Goal: Transaction & Acquisition: Purchase product/service

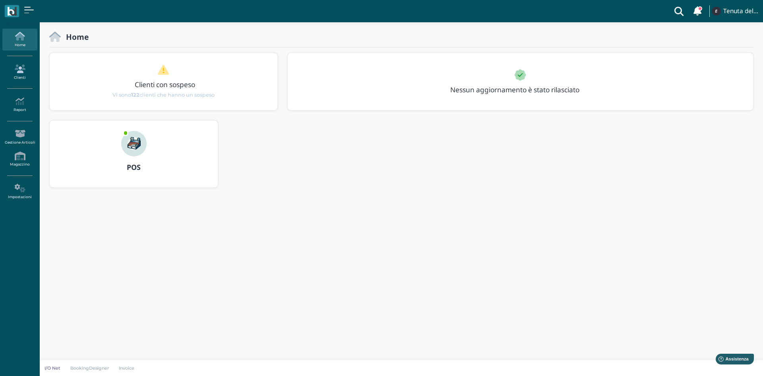
click at [18, 76] on link "Clienti" at bounding box center [19, 72] width 35 height 22
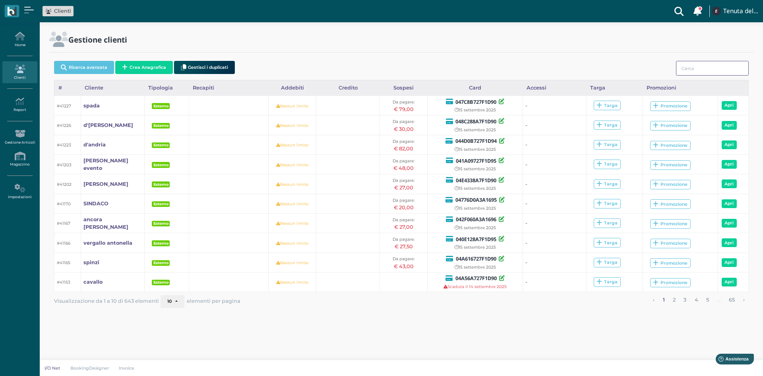
click at [712, 62] on input "search" at bounding box center [712, 68] width 73 height 15
click at [695, 66] on input "search" at bounding box center [712, 68] width 73 height 15
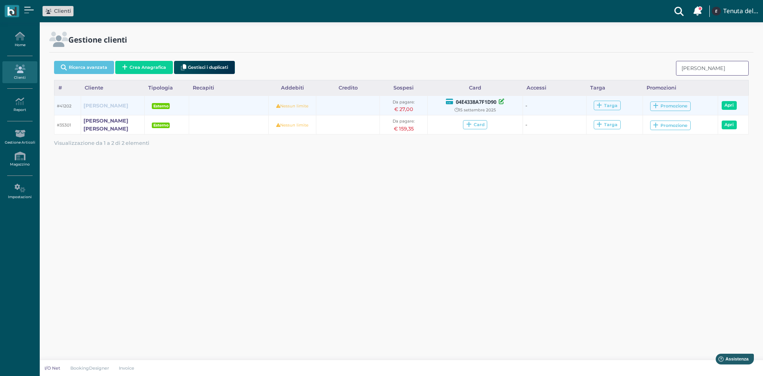
type input "antonucci"
click at [94, 108] on b "antonucci" at bounding box center [105, 106] width 45 height 6
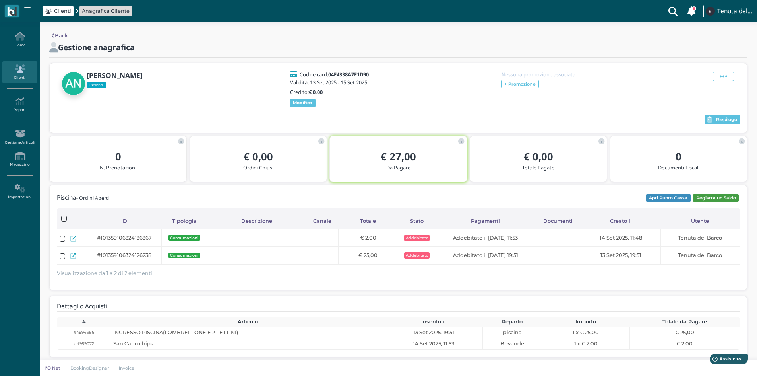
click at [712, 198] on button "Registra un Saldo" at bounding box center [716, 198] width 46 height 9
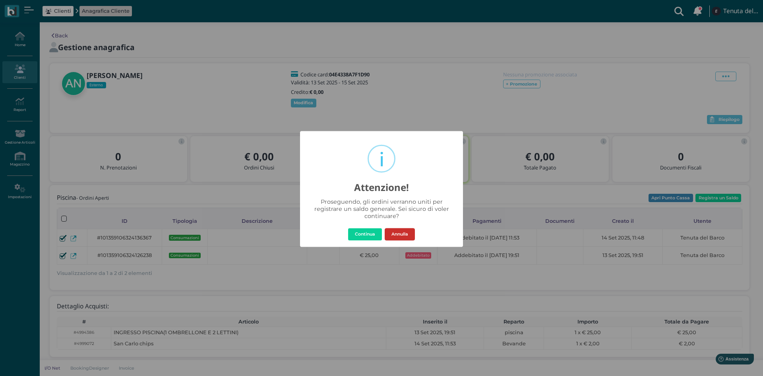
click at [402, 236] on button "Annulla" at bounding box center [400, 234] width 30 height 13
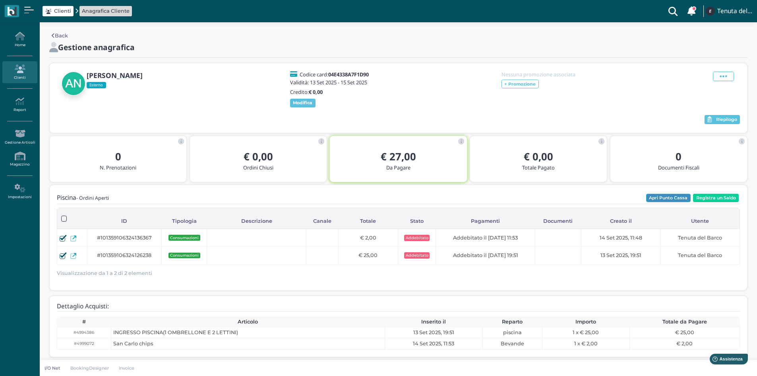
click at [671, 196] on button "Apri Punto Cassa" at bounding box center [668, 198] width 45 height 9
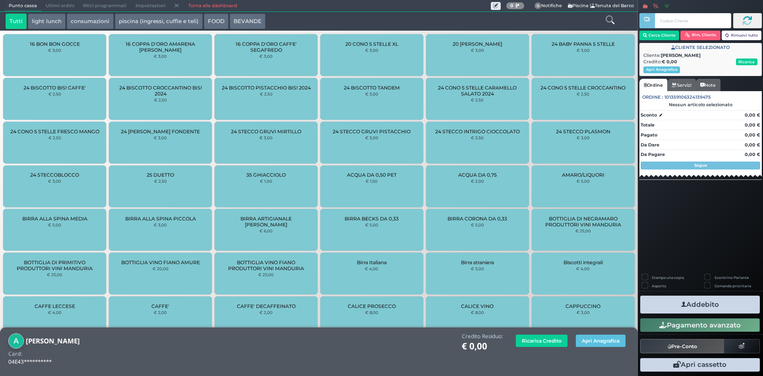
click at [609, 21] on icon at bounding box center [610, 19] width 9 height 9
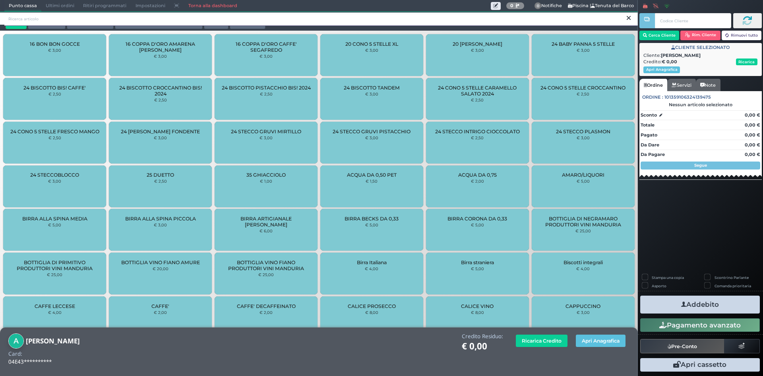
click at [281, 20] on input "search" at bounding box center [320, 19] width 633 height 14
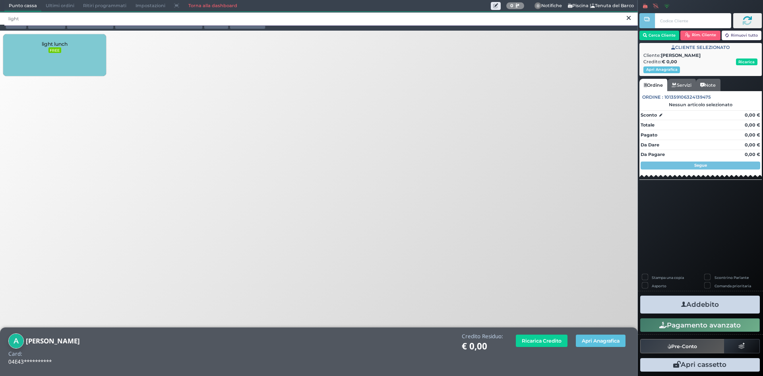
type input "light"
click at [34, 70] on div "light lunch FREE" at bounding box center [54, 55] width 103 height 42
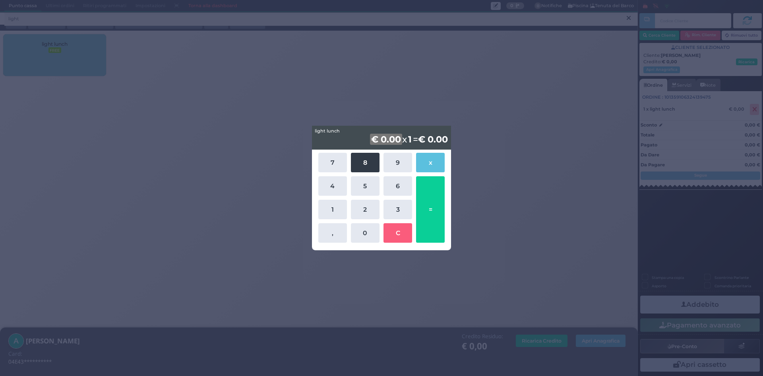
click at [362, 159] on button "8" at bounding box center [365, 162] width 29 height 19
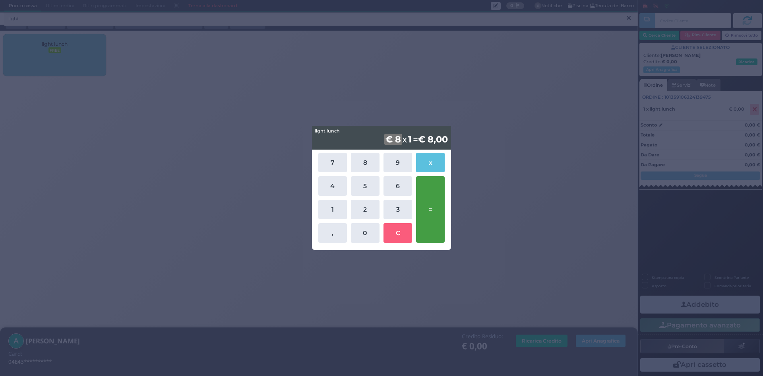
drag, startPoint x: 368, startPoint y: 236, endPoint x: 418, endPoint y: 212, distance: 56.3
click at [368, 236] on button "0" at bounding box center [365, 232] width 29 height 19
click at [429, 195] on button "=" at bounding box center [430, 209] width 29 height 66
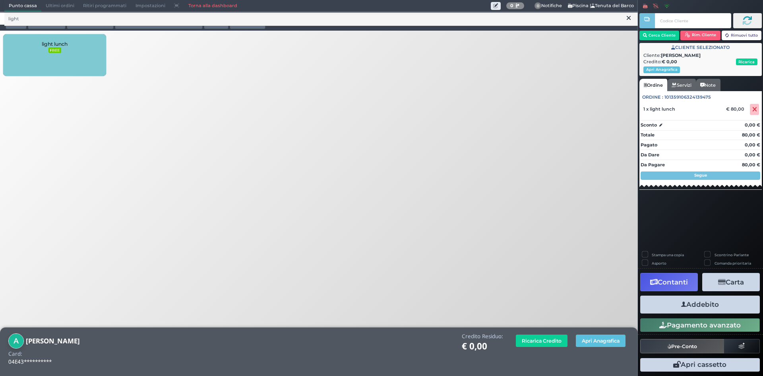
click at [703, 307] on button "Addebito" at bounding box center [700, 304] width 120 height 18
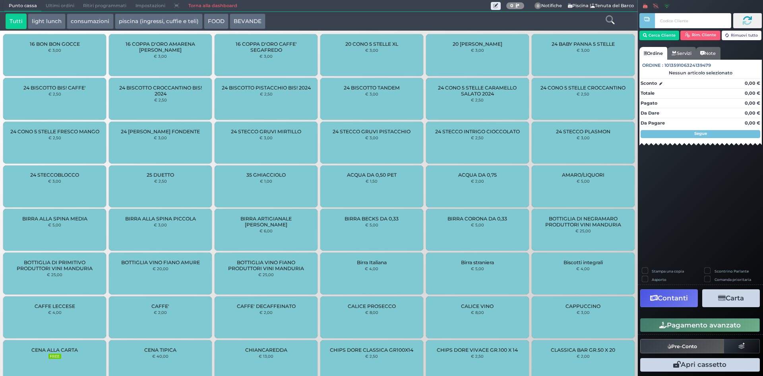
drag, startPoint x: 217, startPoint y: 4, endPoint x: 203, endPoint y: 14, distance: 16.9
click at [217, 4] on link "Torna alla dashboard" at bounding box center [213, 5] width 58 height 11
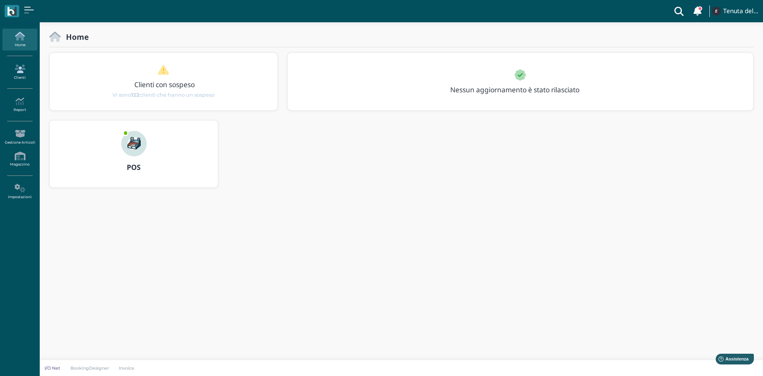
click at [27, 75] on link "Clienti" at bounding box center [19, 72] width 35 height 22
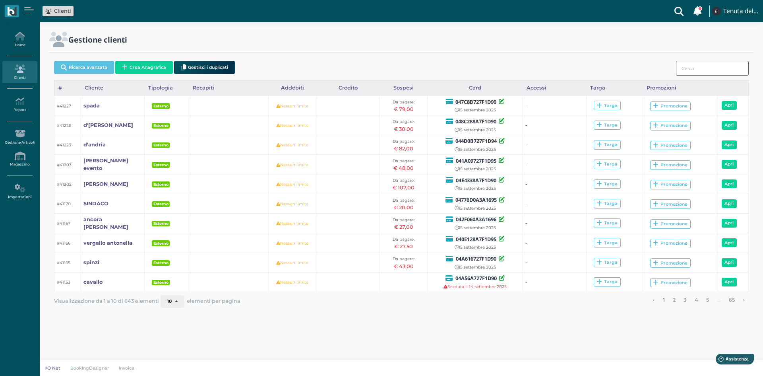
click at [692, 65] on input "search" at bounding box center [712, 68] width 73 height 15
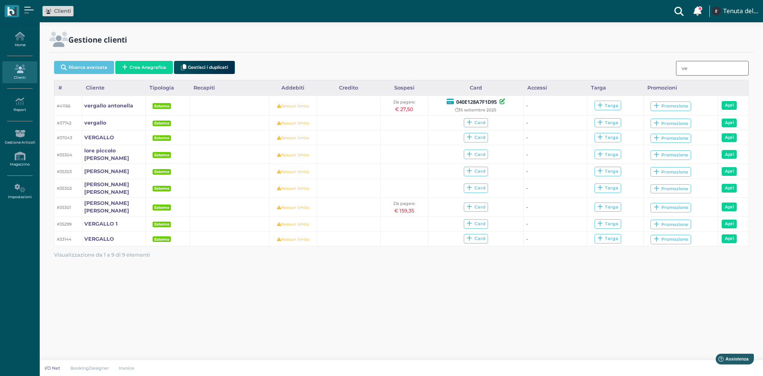
type input "v"
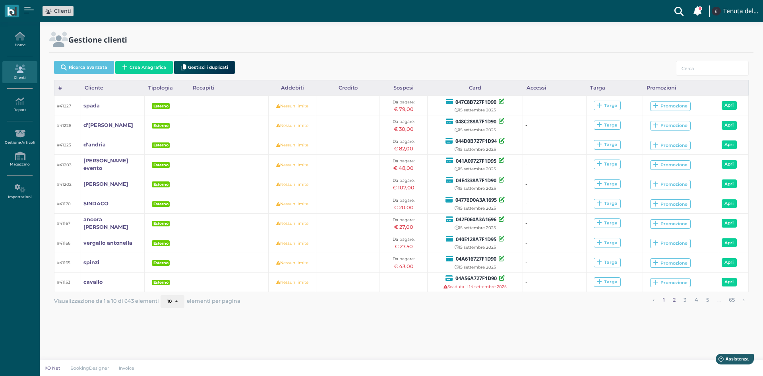
click at [670, 298] on link "2" at bounding box center [674, 300] width 8 height 10
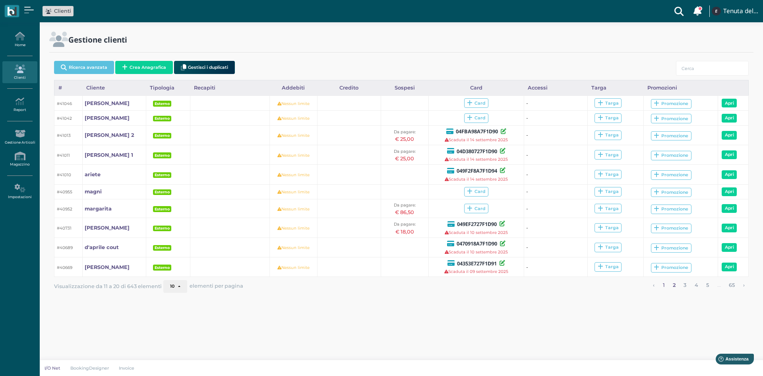
click at [666, 283] on link "1" at bounding box center [663, 285] width 7 height 10
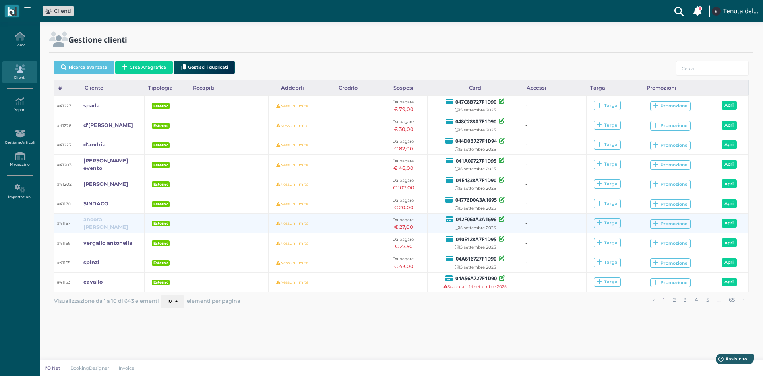
click at [105, 222] on b "ancora [PERSON_NAME]" at bounding box center [105, 223] width 45 height 14
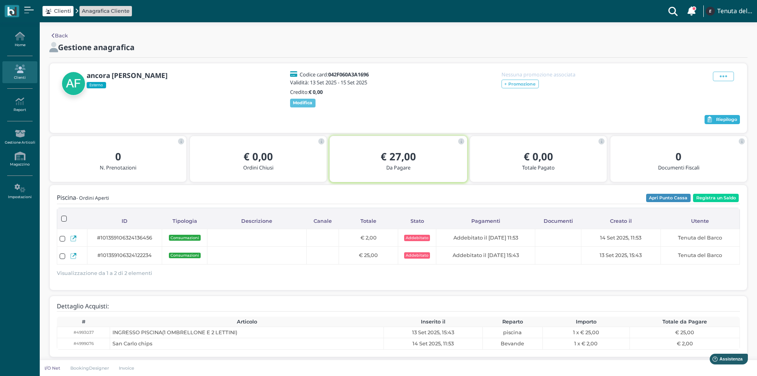
click at [718, 119] on span "Riepilogo" at bounding box center [726, 120] width 21 height 6
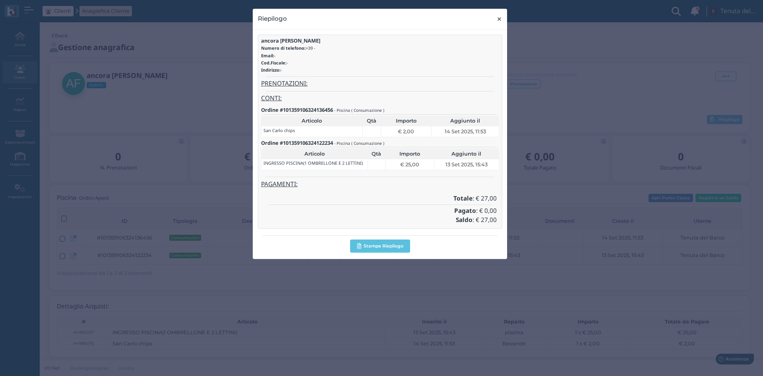
drag, startPoint x: 497, startPoint y: 19, endPoint x: 549, endPoint y: 76, distance: 76.8
click at [497, 19] on span "×" at bounding box center [499, 19] width 6 height 10
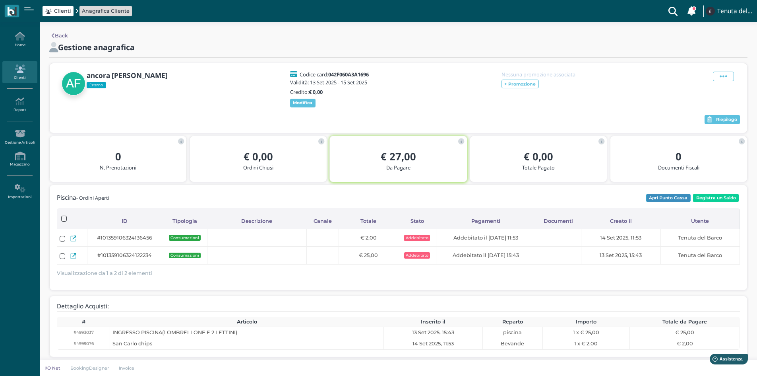
click at [674, 198] on button "Apri Punto Cassa" at bounding box center [668, 198] width 45 height 9
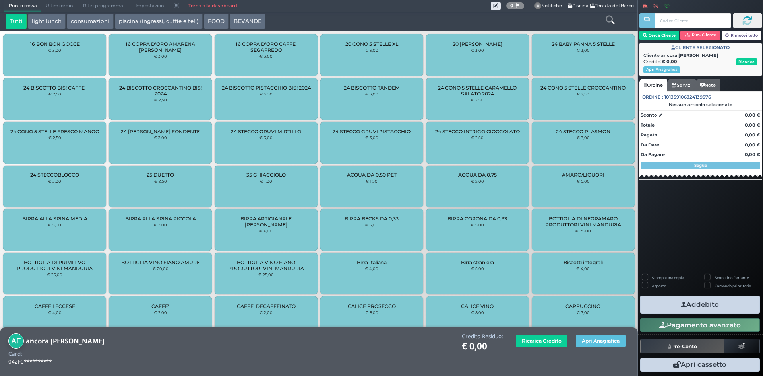
click at [611, 20] on icon at bounding box center [610, 19] width 9 height 9
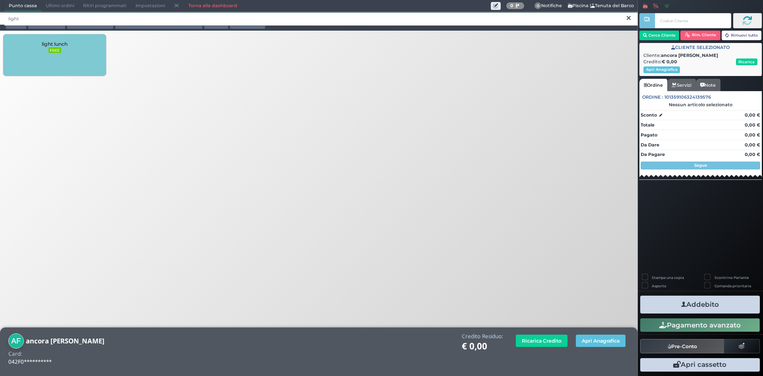
type input "light"
click at [62, 56] on div "light lunch FREE" at bounding box center [54, 55] width 103 height 42
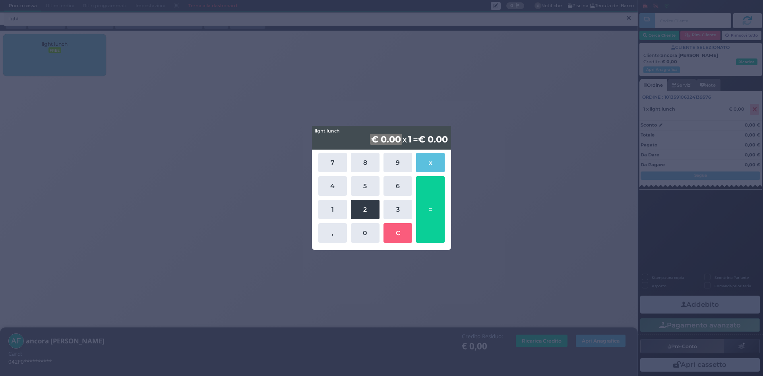
drag, startPoint x: 366, startPoint y: 207, endPoint x: 396, endPoint y: 171, distance: 46.9
click at [367, 207] on button "2" at bounding box center [365, 209] width 29 height 19
click at [394, 167] on button "9" at bounding box center [398, 162] width 29 height 19
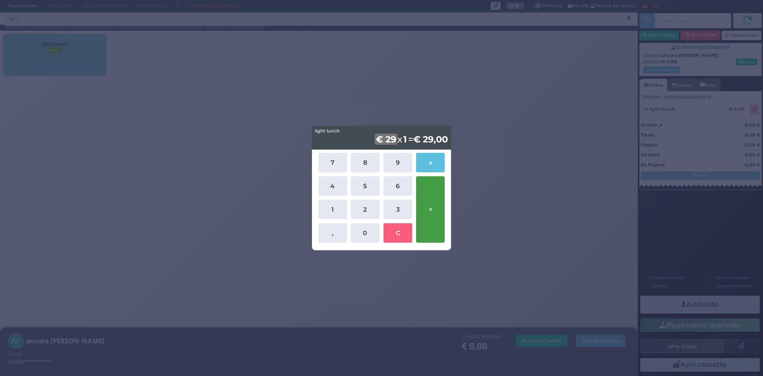
click at [431, 199] on button "=" at bounding box center [430, 209] width 29 height 66
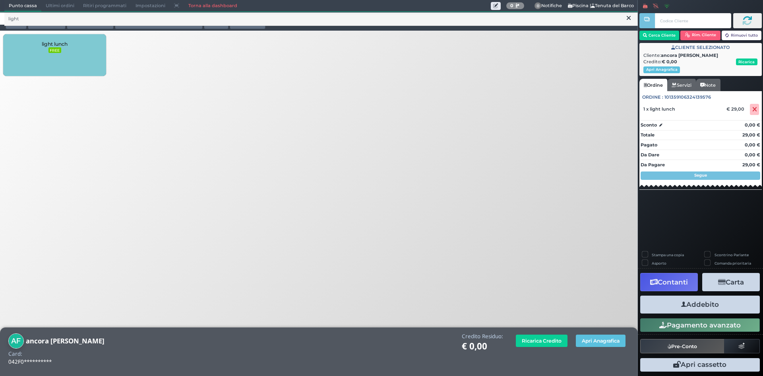
click at [709, 308] on button "Addebito" at bounding box center [700, 304] width 120 height 18
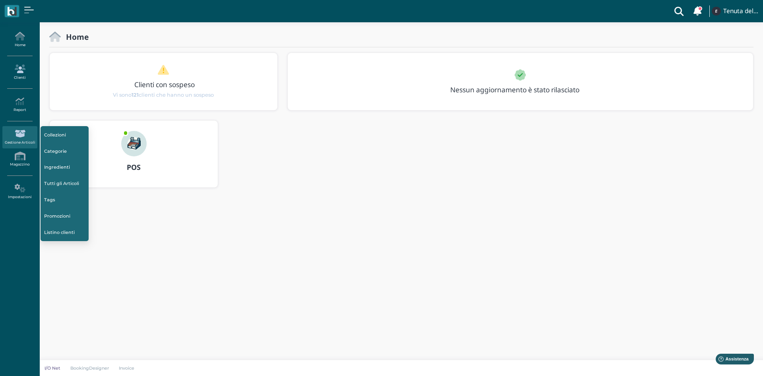
click at [21, 74] on link "Clienti" at bounding box center [19, 72] width 35 height 22
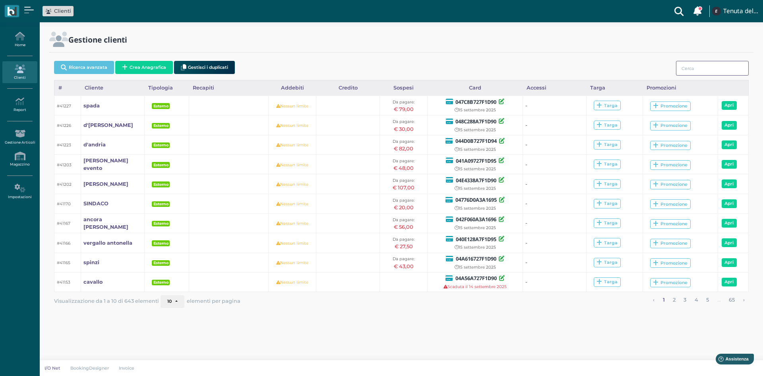
click at [704, 68] on input "search" at bounding box center [712, 68] width 73 height 15
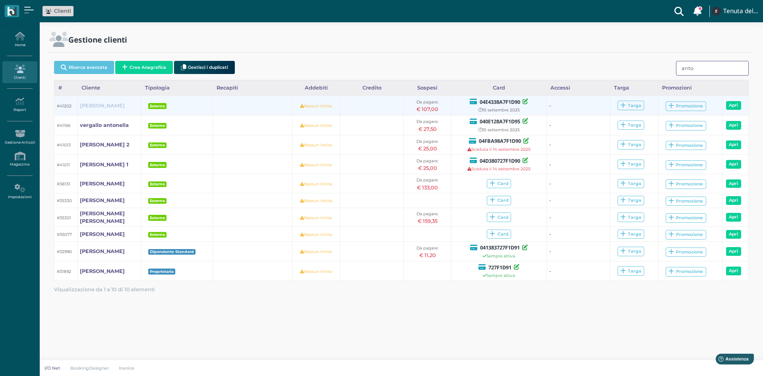
type input "anto"
click at [102, 103] on b "[PERSON_NAME]" at bounding box center [102, 106] width 45 height 6
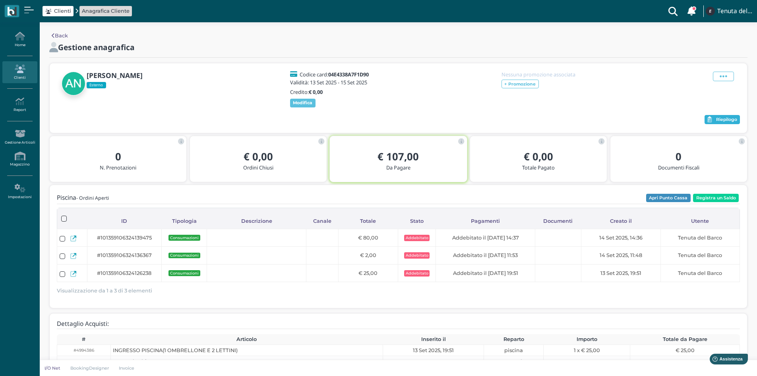
click at [724, 119] on span "Riepilogo" at bounding box center [726, 120] width 21 height 6
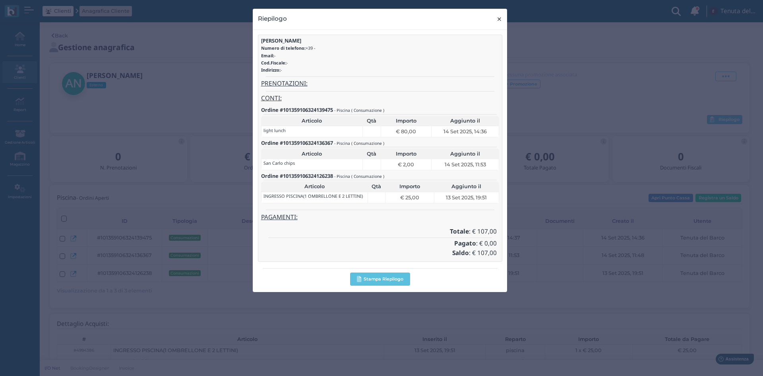
click at [498, 16] on span "×" at bounding box center [499, 19] width 6 height 10
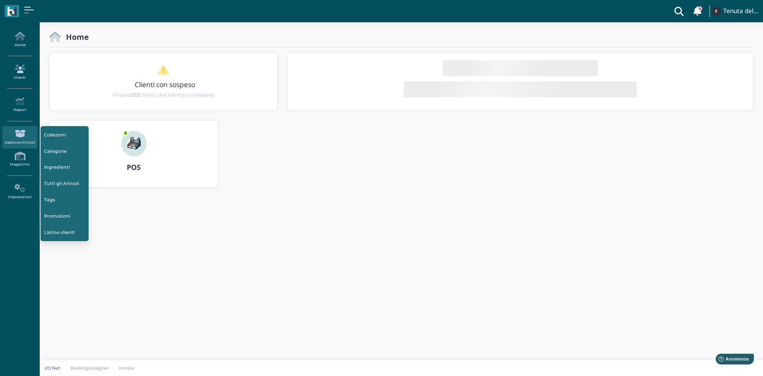
click at [22, 70] on icon at bounding box center [19, 68] width 35 height 9
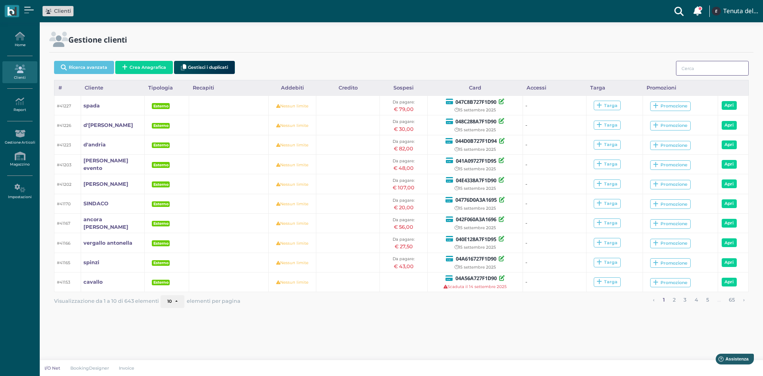
click at [701, 64] on input "search" at bounding box center [712, 68] width 73 height 15
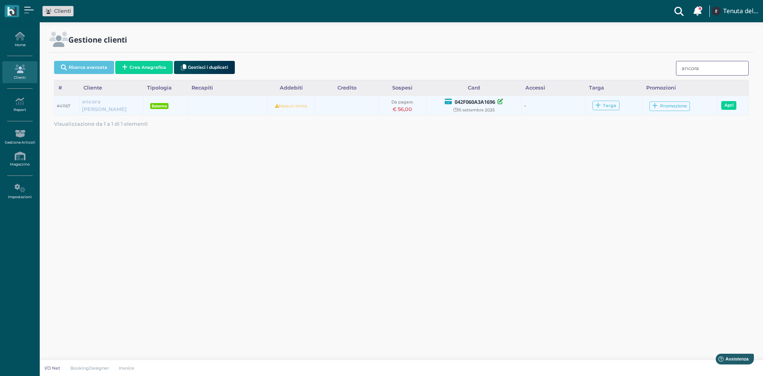
type input "ancora"
click at [93, 106] on b "ancora fabiana" at bounding box center [104, 106] width 45 height 14
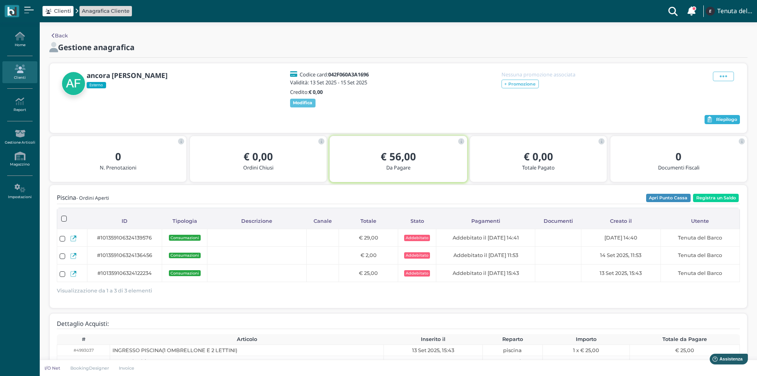
click at [711, 121] on button "Riepilogo" at bounding box center [722, 120] width 35 height 10
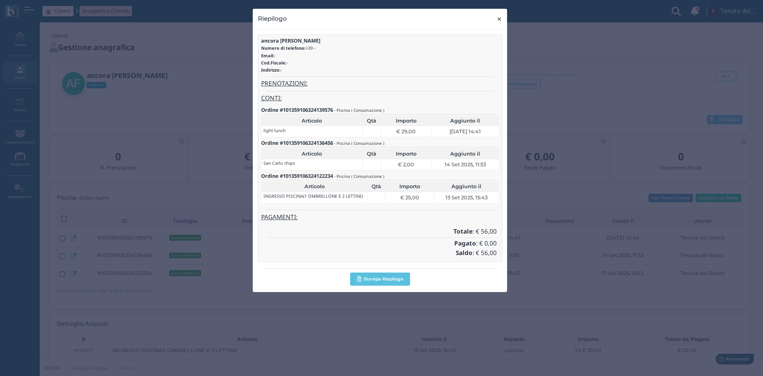
drag, startPoint x: 502, startPoint y: 21, endPoint x: 496, endPoint y: 31, distance: 11.5
click at [502, 21] on span "×" at bounding box center [499, 19] width 6 height 10
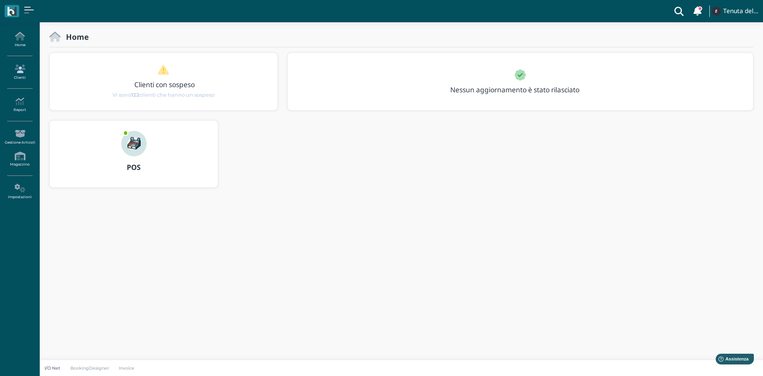
click at [14, 77] on link "Clienti" at bounding box center [19, 72] width 35 height 22
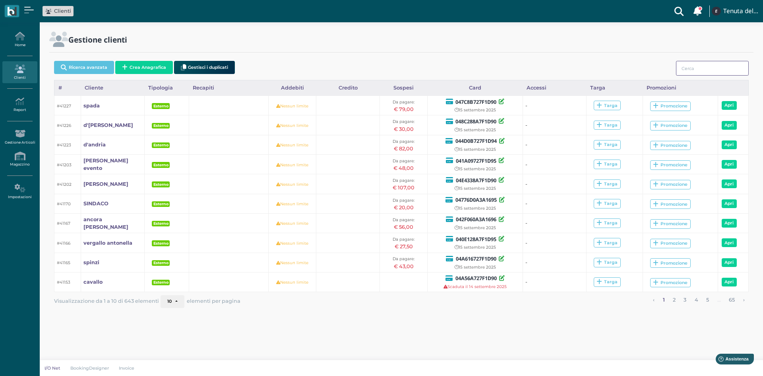
click at [701, 70] on input "search" at bounding box center [712, 68] width 73 height 15
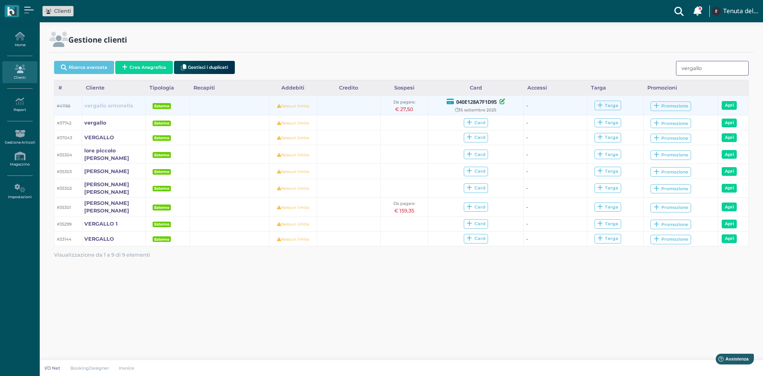
type input "vergallo"
click at [117, 105] on b "vergallo antonella" at bounding box center [108, 106] width 49 height 6
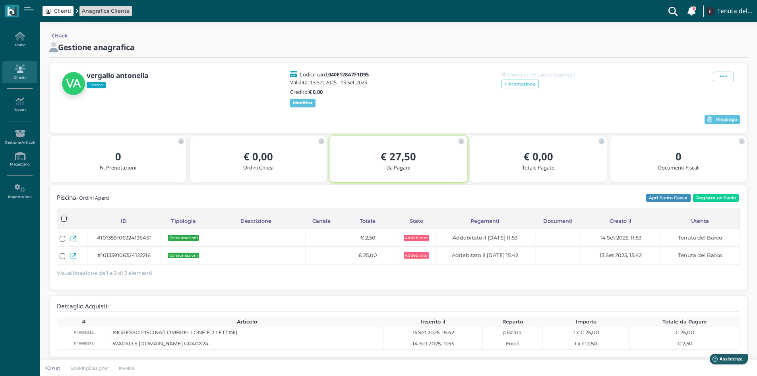
drag, startPoint x: 677, startPoint y: 196, endPoint x: 668, endPoint y: 201, distance: 10.2
click at [677, 196] on button "Apri Punto Cassa" at bounding box center [668, 198] width 45 height 9
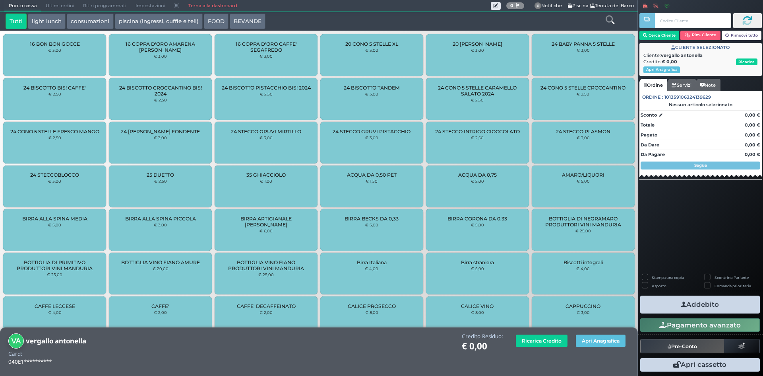
click at [614, 21] on icon at bounding box center [610, 19] width 9 height 9
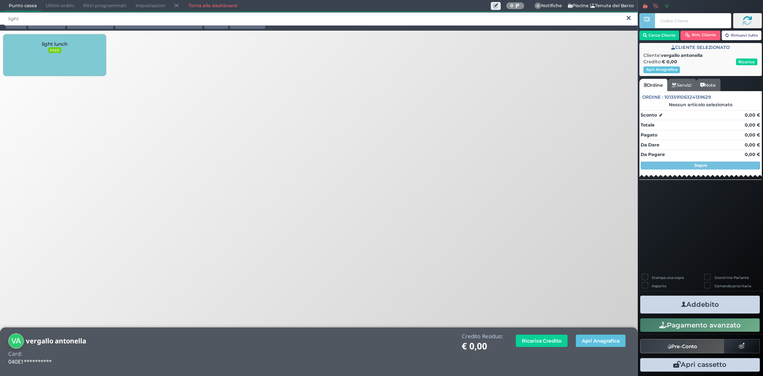
type input "light"
click at [76, 56] on div "light lunch FREE" at bounding box center [54, 55] width 103 height 42
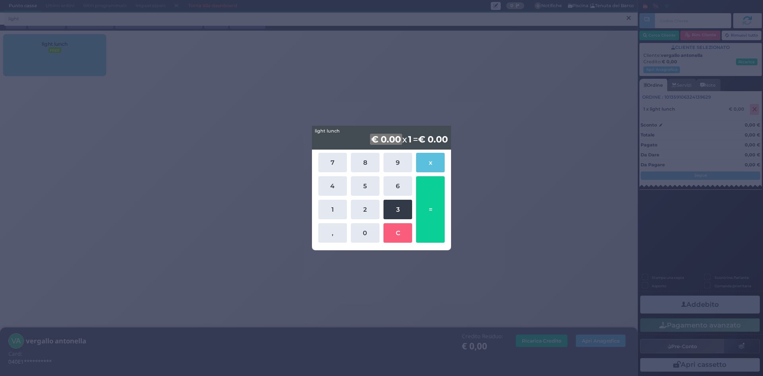
click at [389, 203] on button "3" at bounding box center [398, 209] width 29 height 19
click at [390, 165] on button "9" at bounding box center [398, 162] width 29 height 19
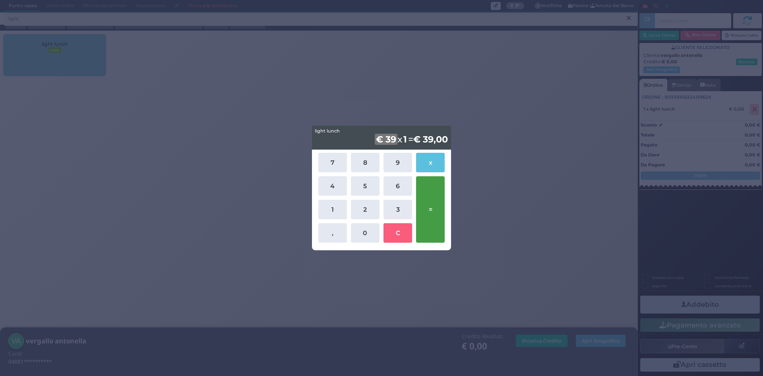
drag, startPoint x: 435, startPoint y: 207, endPoint x: 467, endPoint y: 216, distance: 33.6
click at [436, 207] on button "=" at bounding box center [430, 209] width 29 height 66
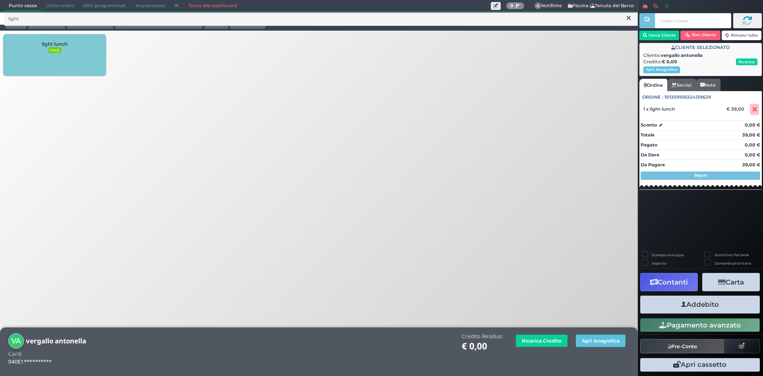
click at [704, 302] on button "Addebito" at bounding box center [700, 304] width 120 height 18
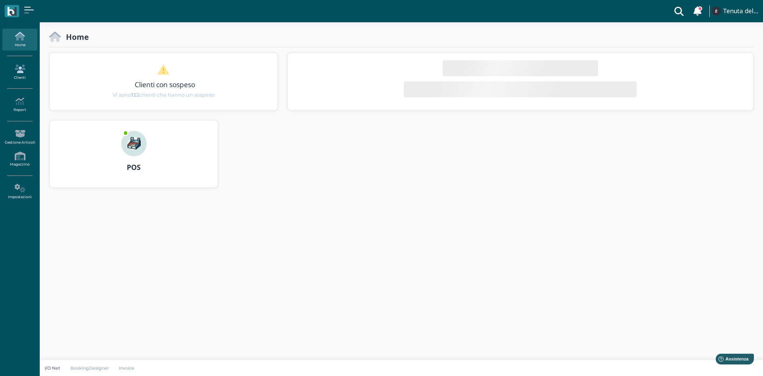
click at [19, 68] on icon at bounding box center [19, 68] width 35 height 9
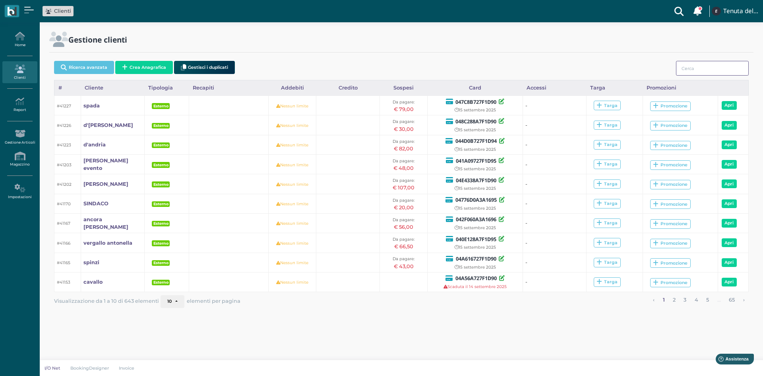
click at [697, 71] on input "search" at bounding box center [712, 68] width 73 height 15
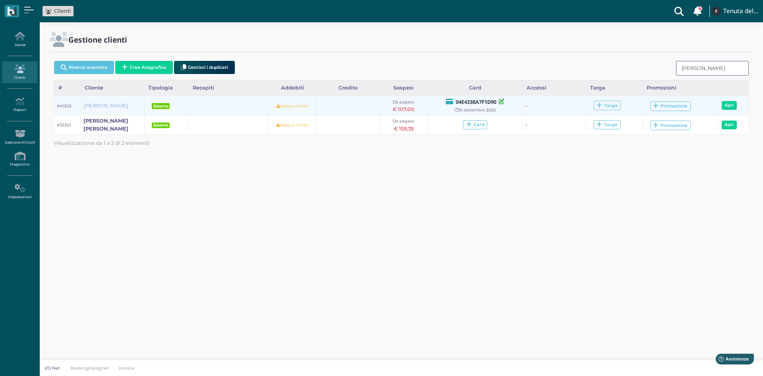
type input "[PERSON_NAME]"
click at [93, 106] on b "[PERSON_NAME]" at bounding box center [105, 106] width 45 height 6
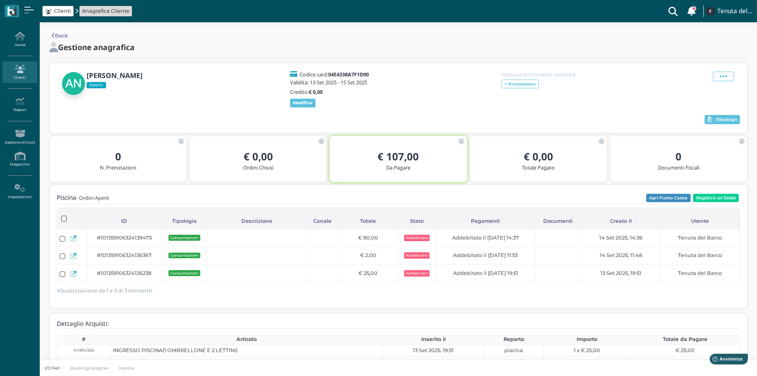
click at [730, 120] on span "Riepilogo" at bounding box center [726, 120] width 21 height 6
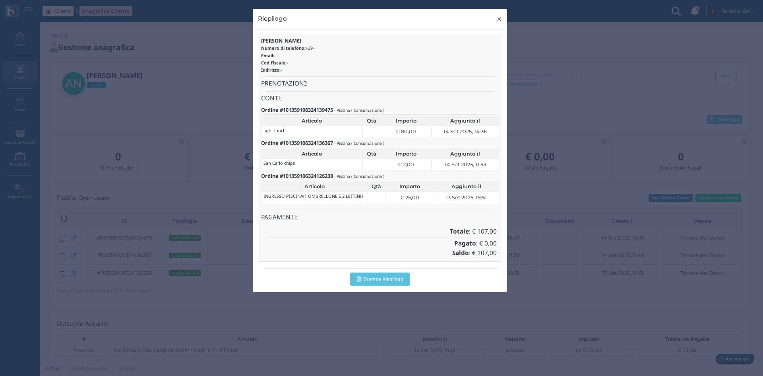
click at [497, 18] on span "×" at bounding box center [499, 19] width 6 height 10
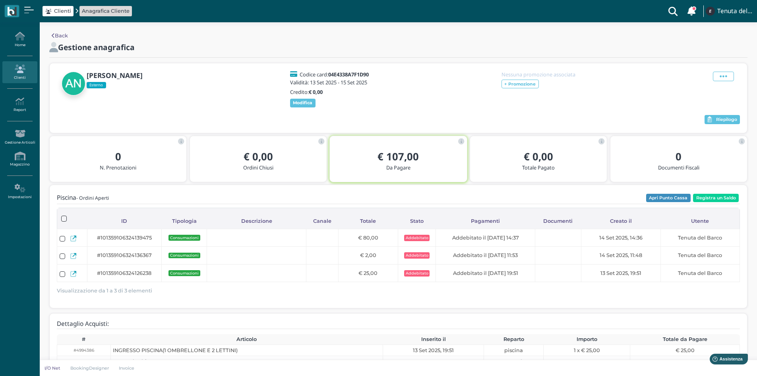
click at [22, 72] on icon at bounding box center [19, 68] width 35 height 9
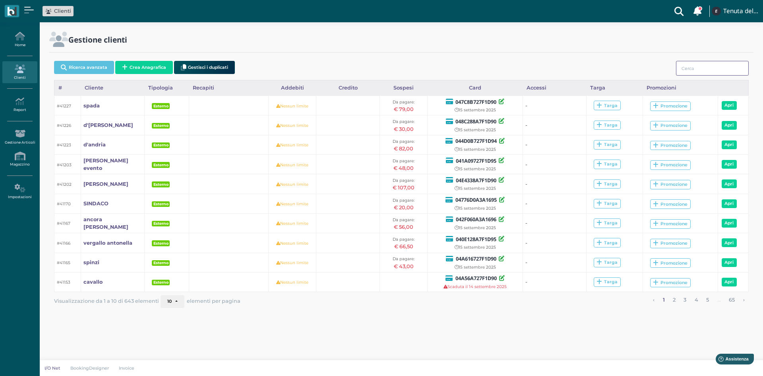
click at [691, 69] on input "search" at bounding box center [712, 68] width 73 height 15
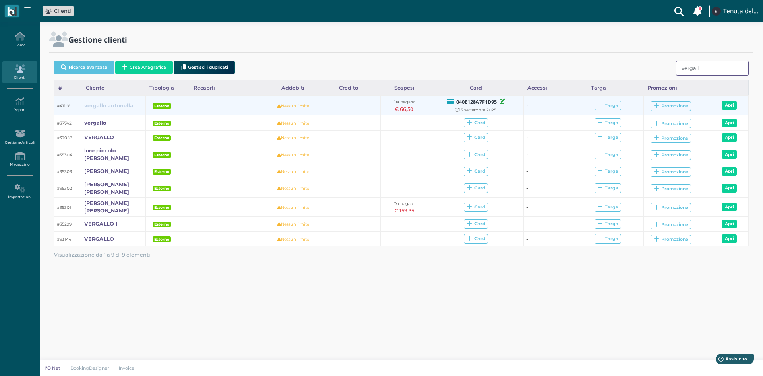
type input "vergall"
click at [114, 103] on b "vergallo antonella" at bounding box center [108, 106] width 49 height 6
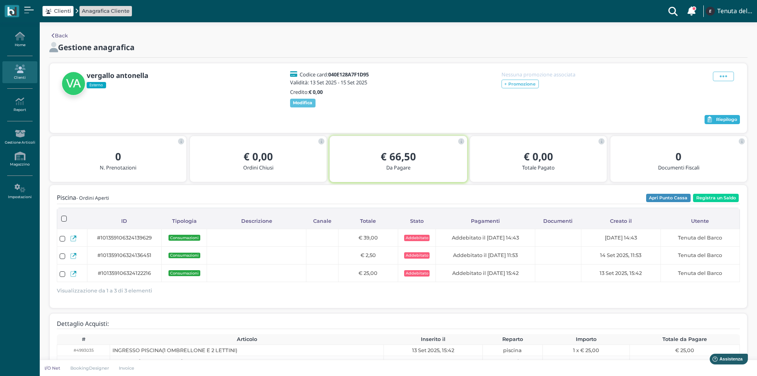
click at [724, 119] on span "Riepilogo" at bounding box center [726, 120] width 21 height 6
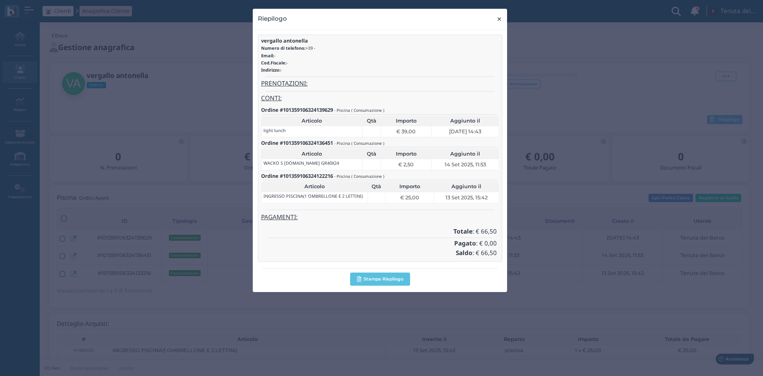
click at [494, 20] on button "× close" at bounding box center [499, 19] width 16 height 20
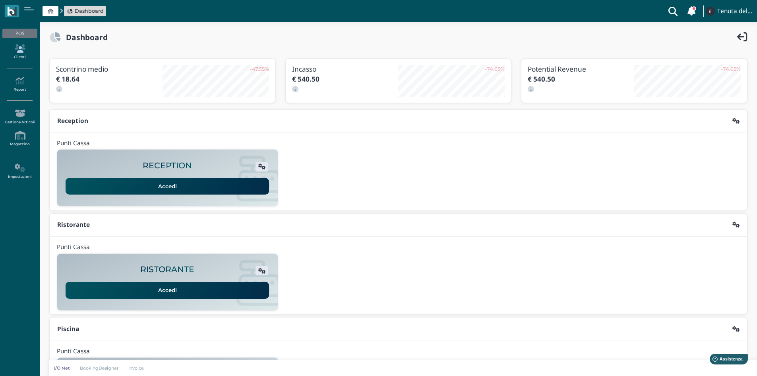
click at [18, 54] on link "Clienti" at bounding box center [19, 52] width 35 height 22
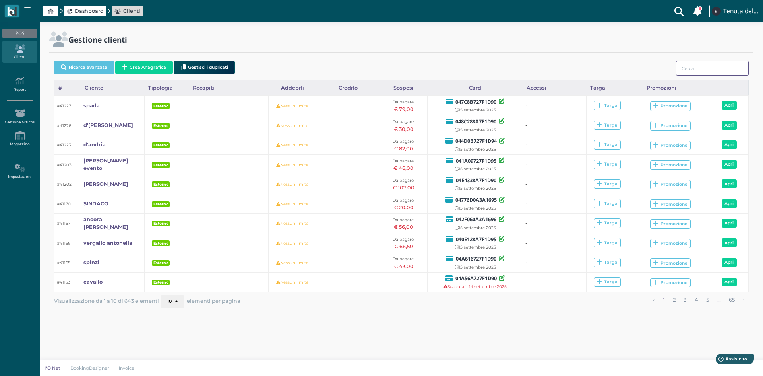
click at [685, 70] on input "search" at bounding box center [712, 68] width 73 height 15
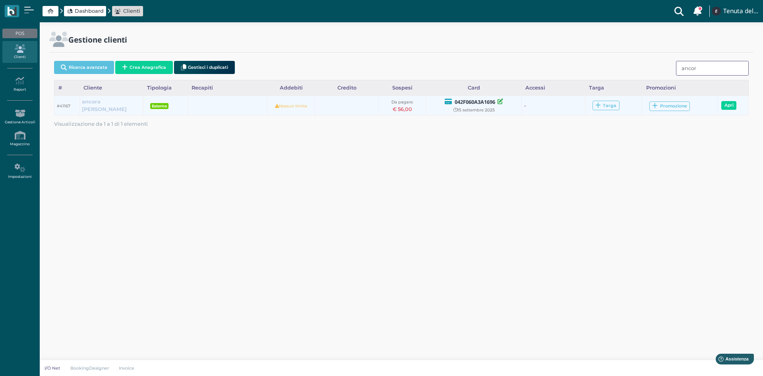
type input "ancor"
click at [101, 107] on b "ancora fabiana" at bounding box center [104, 106] width 45 height 14
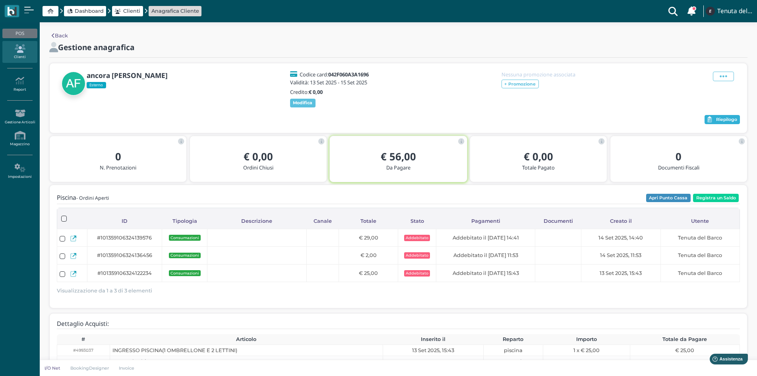
click at [725, 119] on span "Riepilogo" at bounding box center [726, 120] width 21 height 6
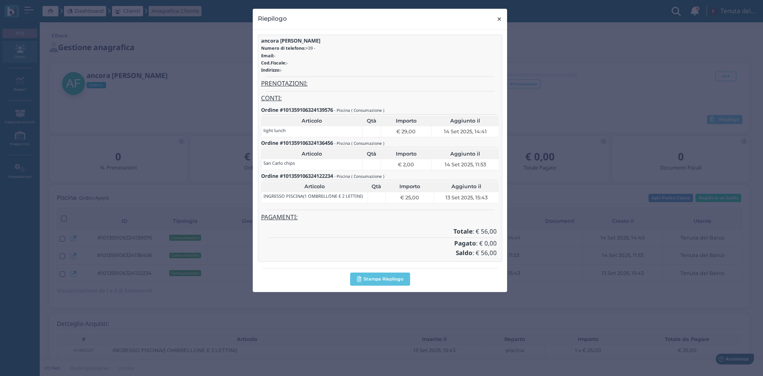
click at [500, 17] on span "×" at bounding box center [499, 19] width 6 height 10
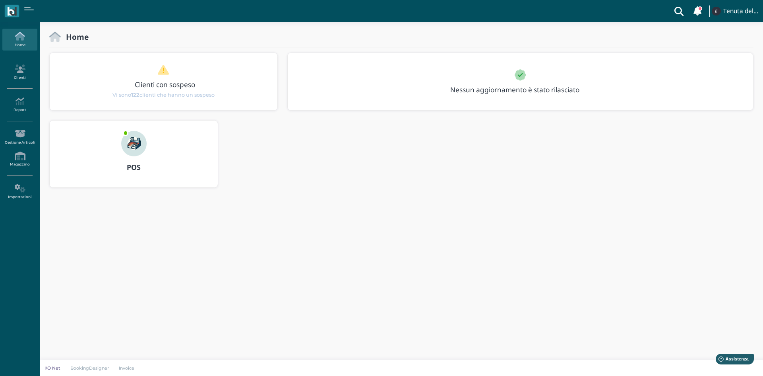
click at [128, 147] on img at bounding box center [133, 143] width 25 height 25
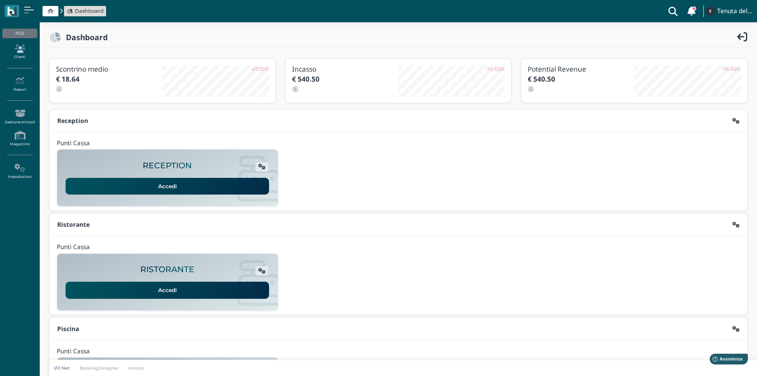
click at [15, 53] on link "Clienti" at bounding box center [19, 52] width 35 height 22
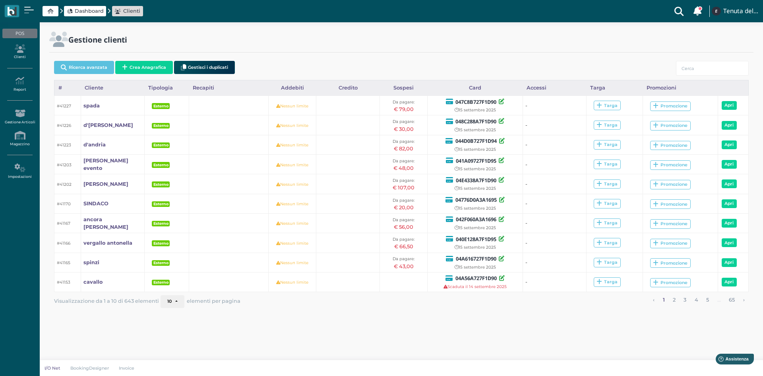
click at [91, 11] on span "Dashboard" at bounding box center [89, 11] width 29 height 8
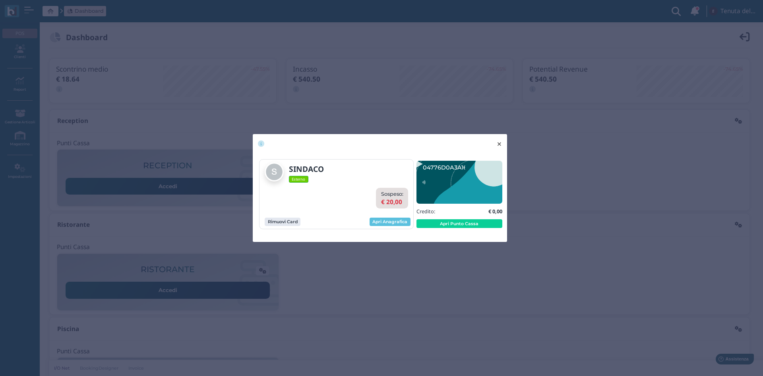
click at [501, 143] on span "×" at bounding box center [499, 144] width 6 height 10
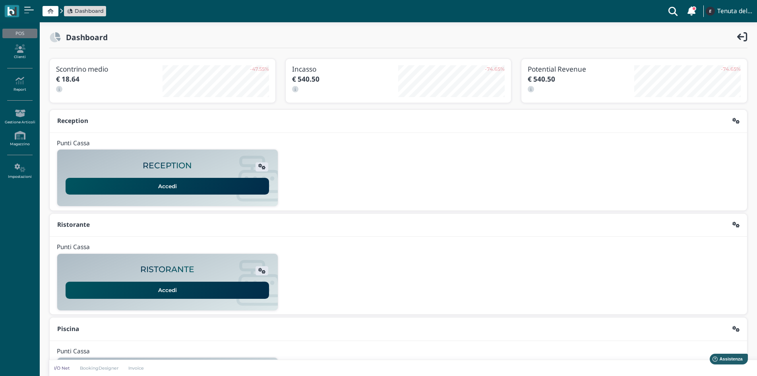
click at [12, 64] on ul "POS Clienti Report Report Ordini Report Prelievi Report Doc. Fiscali Report Tra…" at bounding box center [20, 105] width 40 height 160
click at [18, 58] on link "Clienti" at bounding box center [19, 52] width 35 height 22
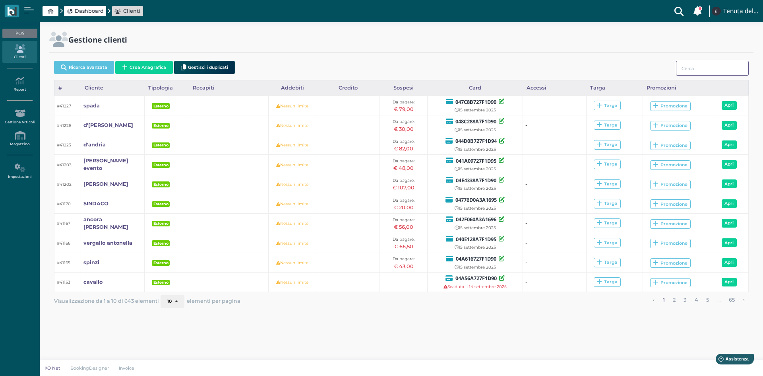
click at [702, 67] on input "search" at bounding box center [712, 68] width 73 height 15
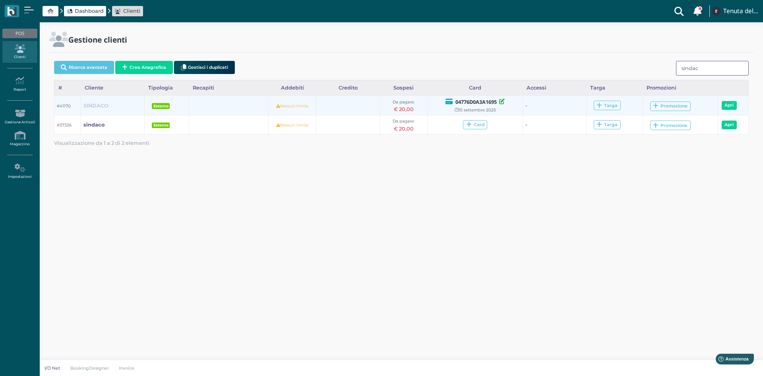
type input "sindac"
click at [92, 104] on b "SINDACO" at bounding box center [95, 106] width 25 height 6
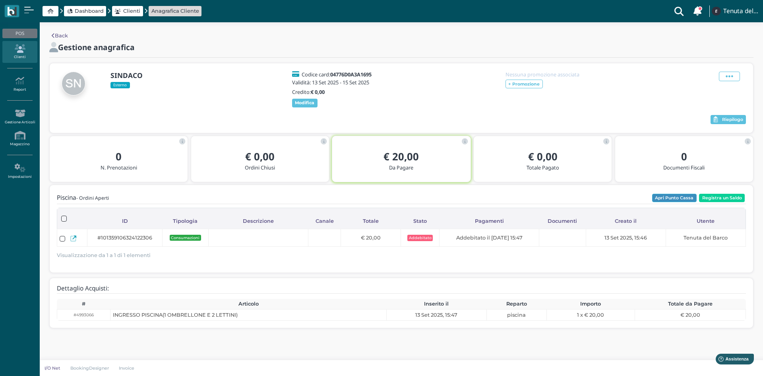
click at [678, 198] on button "Apri Punto Cassa" at bounding box center [674, 198] width 45 height 9
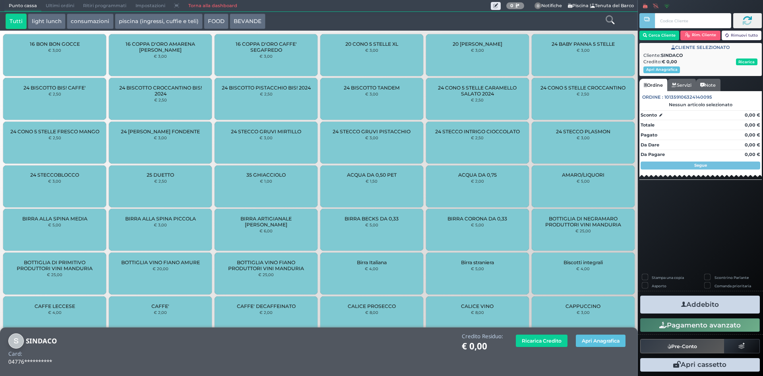
click at [609, 22] on icon at bounding box center [610, 19] width 9 height 9
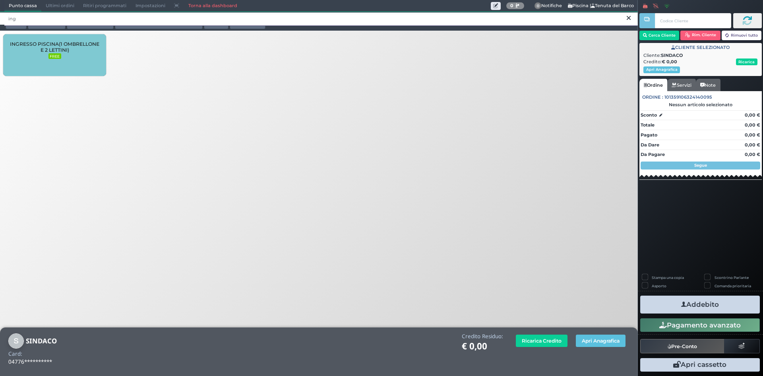
type input "ing"
click at [69, 44] on span "INGRESSO PISCINA(1 OMBRELLONE E 2 LETTINI)" at bounding box center [54, 47] width 89 height 12
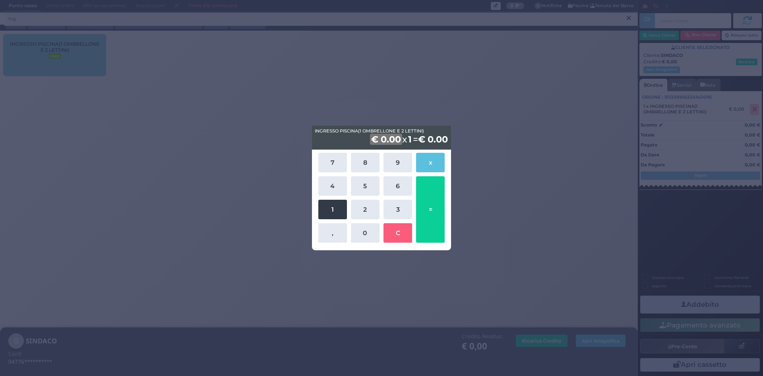
click at [333, 203] on button "1" at bounding box center [332, 209] width 29 height 19
click at [359, 229] on button "0" at bounding box center [365, 232] width 29 height 19
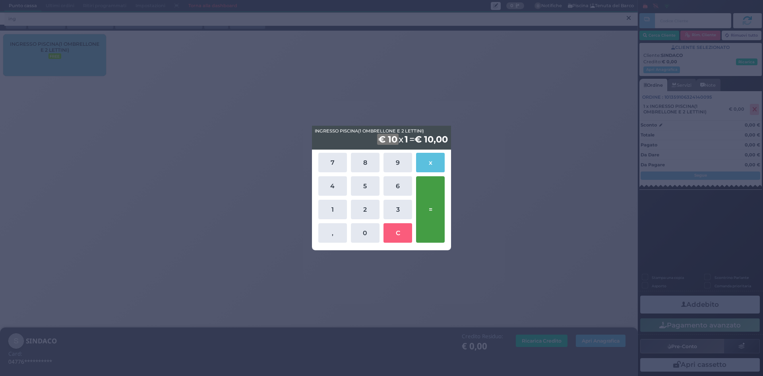
click at [433, 206] on button "=" at bounding box center [430, 209] width 29 height 66
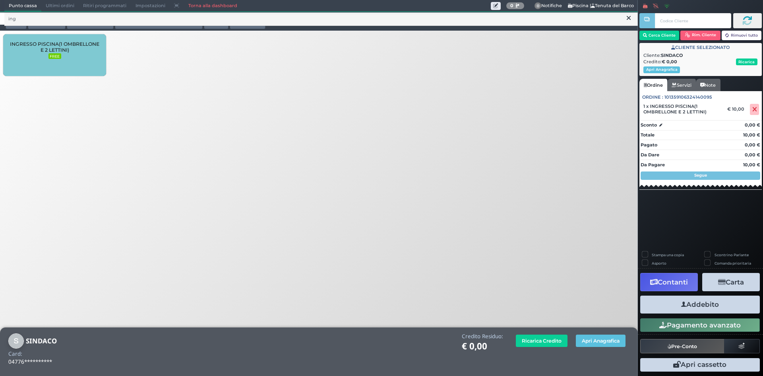
click at [705, 305] on button "Addebito" at bounding box center [700, 304] width 120 height 18
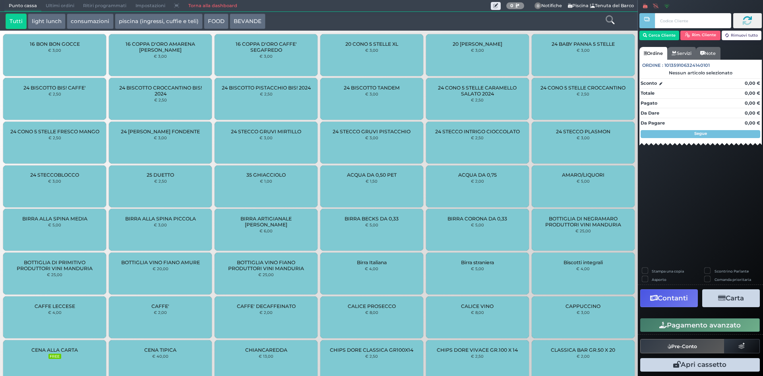
click at [208, 5] on link "Torna alla dashboard" at bounding box center [213, 5] width 58 height 11
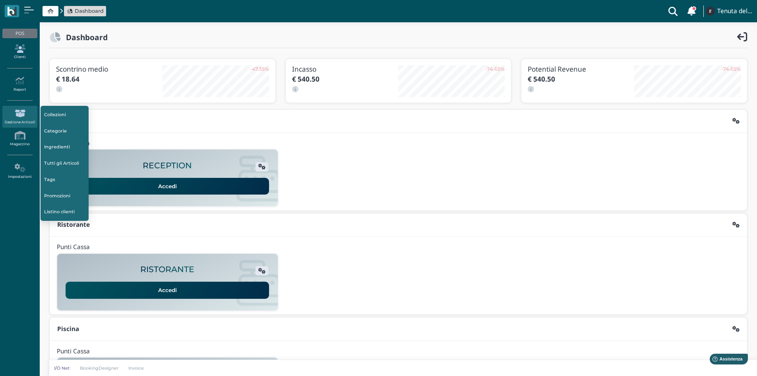
click at [20, 52] on icon at bounding box center [19, 48] width 35 height 9
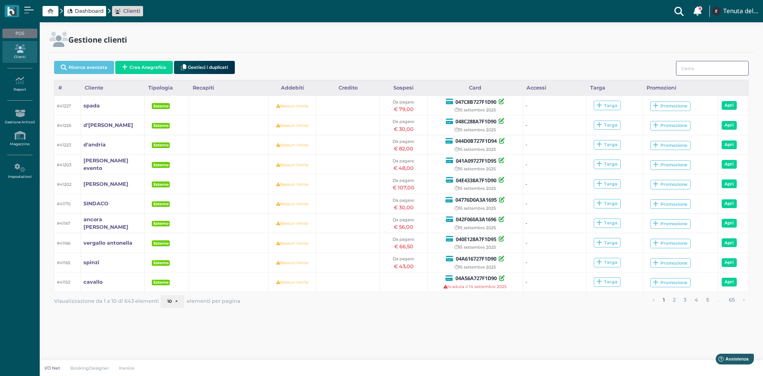
click at [720, 68] on input "search" at bounding box center [712, 68] width 73 height 15
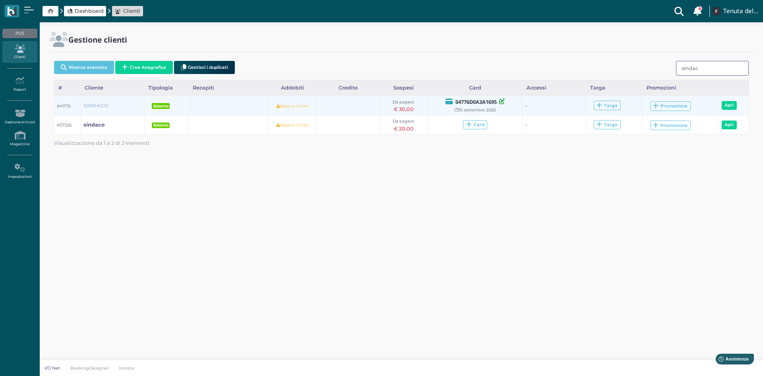
type input "sindac"
click at [97, 104] on b "SINDACO" at bounding box center [95, 106] width 25 height 6
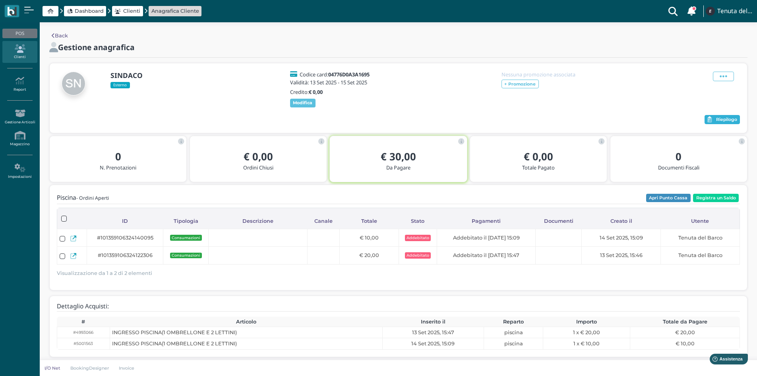
click at [728, 122] on button "Riepilogo" at bounding box center [722, 120] width 35 height 10
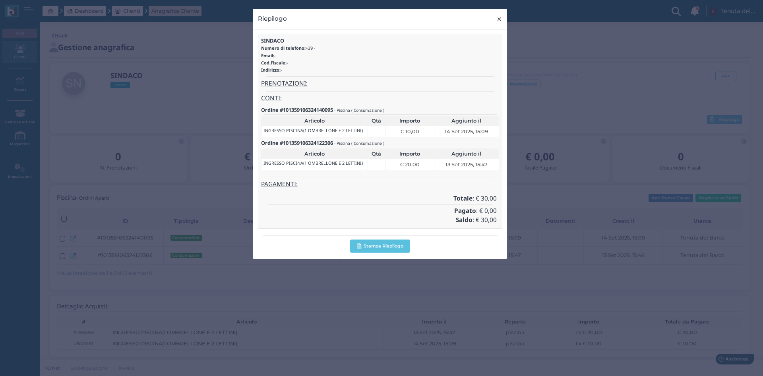
click at [501, 18] on span "×" at bounding box center [499, 19] width 6 height 10
